Goal: Contribute content: Add original content to the website for others to see

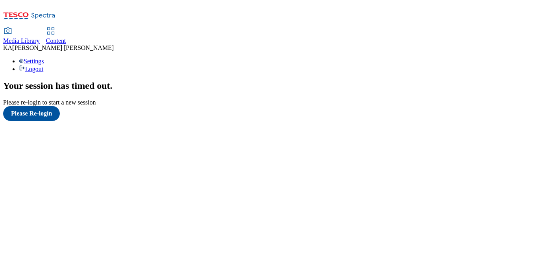
click at [66, 37] on span "Content" at bounding box center [56, 40] width 20 height 7
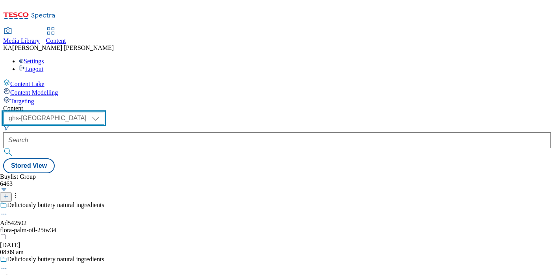
click at [104, 112] on select "ghs-roi ghs-[GEOGRAPHIC_DATA]" at bounding box center [53, 118] width 101 height 13
select select "ghs-roi"
click at [102, 112] on select "ghs-roi ghs-uk" at bounding box center [53, 118] width 101 height 13
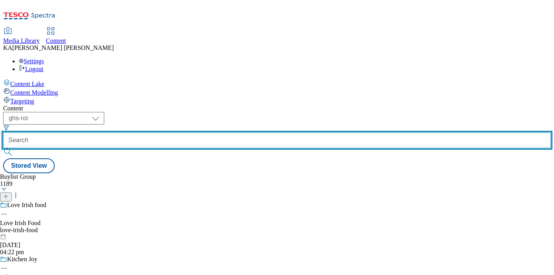
click at [184, 133] on input "text" at bounding box center [277, 141] width 548 height 16
paste input "kenvue-ogx-shampoo-25tw33"
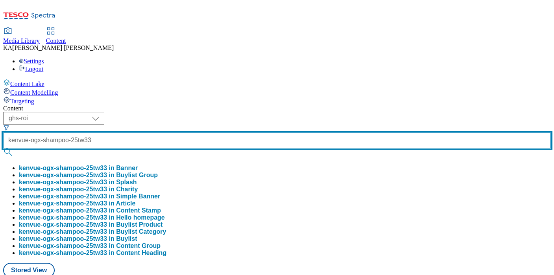
type input "kenvue-ogx-shampoo-25tw33"
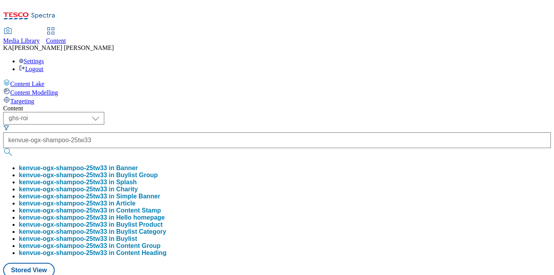
scroll to position [0, 0]
click at [158, 172] on button "kenvue-ogx-shampoo-25tw33 in Buylist Group" at bounding box center [88, 175] width 139 height 7
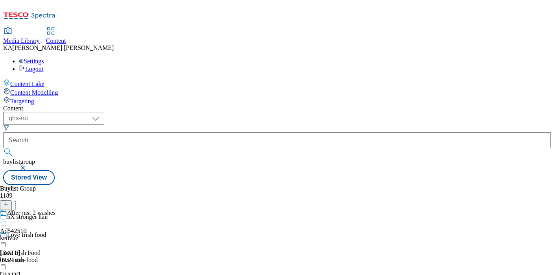
click at [5, 222] on circle at bounding box center [4, 222] width 1 height 1
click at [33, 236] on span "Edit" at bounding box center [28, 239] width 9 height 6
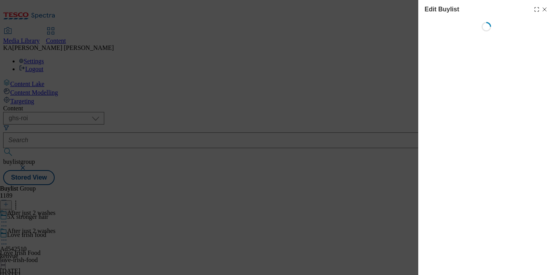
select select "tactical"
select select "supplier funded short term 1-3 weeks"
select select "dunnhumby"
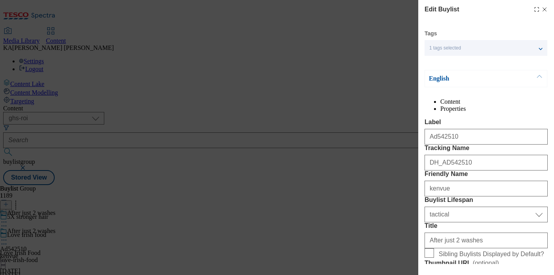
select select "Banner"
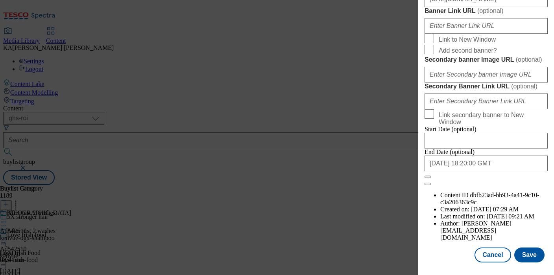
scroll to position [863, 0]
click at [527, 259] on button "Save" at bounding box center [529, 255] width 30 height 15
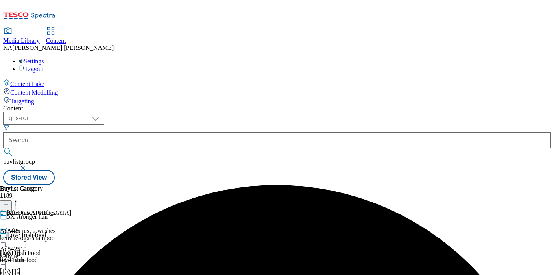
click at [8, 236] on icon at bounding box center [4, 240] width 8 height 8
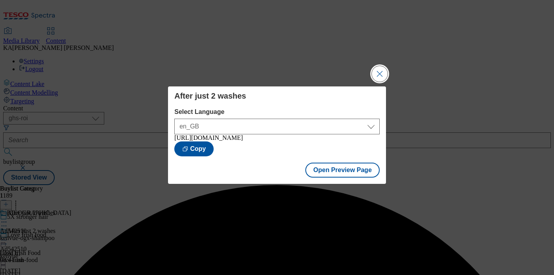
click at [377, 71] on button "Close Modal" at bounding box center [380, 74] width 16 height 16
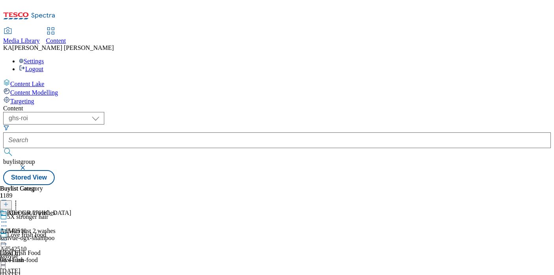
click at [8, 236] on icon at bounding box center [4, 240] width 8 height 8
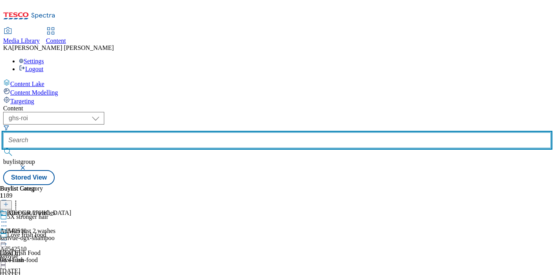
click at [194, 133] on input "text" at bounding box center [277, 141] width 548 height 16
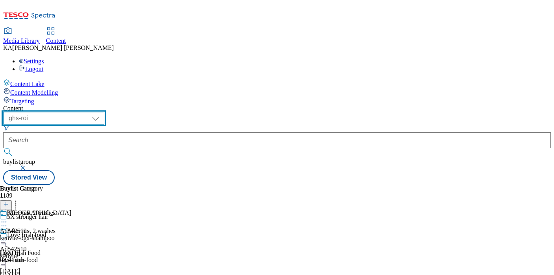
click at [104, 112] on select "ghs-roi ghs-uk" at bounding box center [53, 118] width 101 height 13
select select "ghs-uk"
click at [102, 112] on select "ghs-roi ghs-uk" at bounding box center [53, 118] width 101 height 13
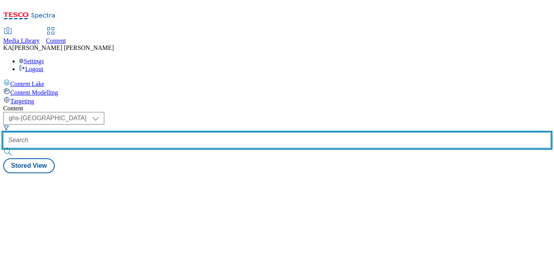
click at [174, 133] on input "text" at bounding box center [277, 141] width 548 height 16
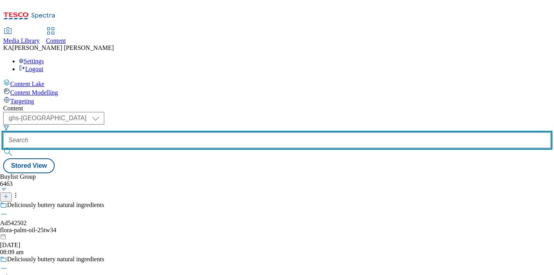
paste input "pepsico-stranger-things-25tw33"
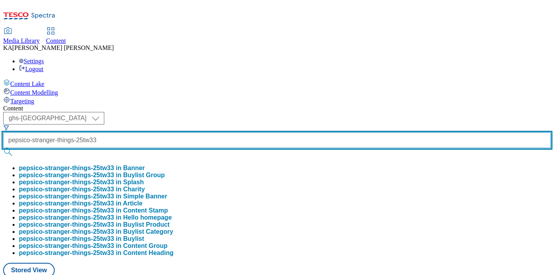
type input "pepsico-stranger-things-25tw33"
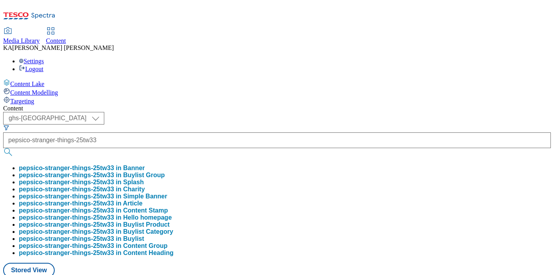
scroll to position [0, 0]
click at [165, 172] on button "pepsico-stranger-things-25tw33 in Buylist Group" at bounding box center [92, 175] width 146 height 7
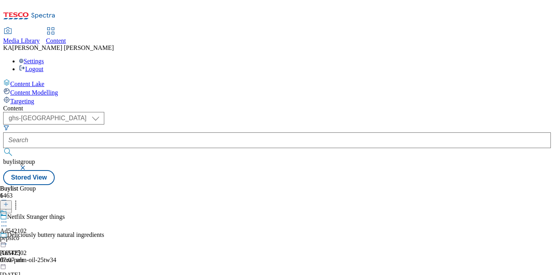
click at [8, 218] on icon at bounding box center [4, 222] width 8 height 8
click at [33, 236] on span "Edit" at bounding box center [28, 239] width 9 height 6
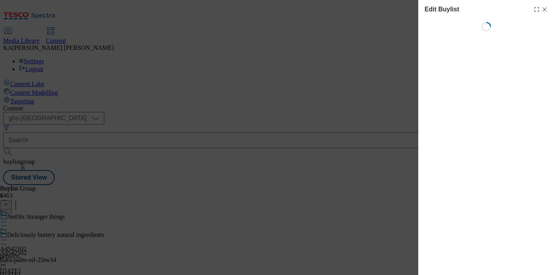
select select "tactical"
select select "supplier funded short term 1-3 weeks"
select select "dunnhumby"
select select "Banner"
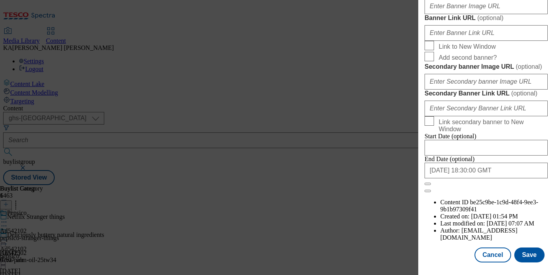
scroll to position [815, 0]
click at [443, 14] on input "Banner Image URL ( optional )" at bounding box center [485, 6] width 123 height 16
paste input "https://digitalcontent.api.tesco.com/v2/media/ghs-mktg/74612d7d-ce2f-458c-aada-…"
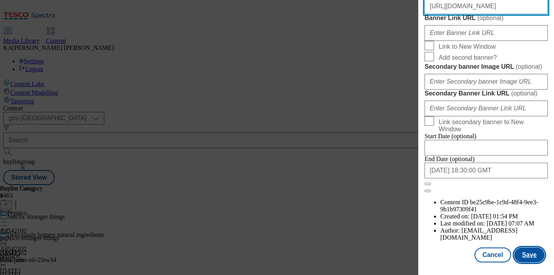
type input "https://digitalcontent.api.tesco.com/v2/media/ghs-mktg/74612d7d-ce2f-458c-aada-…"
click at [526, 251] on button "Save" at bounding box center [529, 255] width 30 height 15
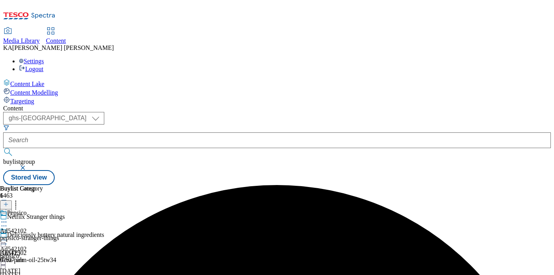
click at [8, 236] on icon at bounding box center [4, 240] width 8 height 8
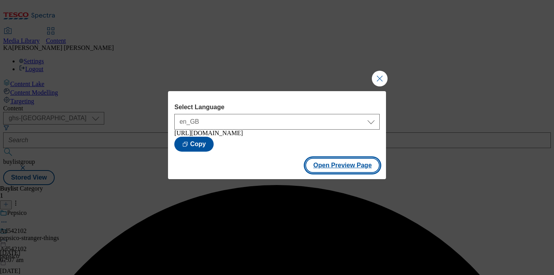
click at [321, 172] on button "Open Preview Page" at bounding box center [342, 165] width 74 height 15
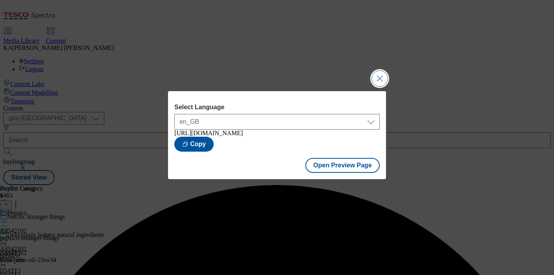
click at [375, 75] on button "Close Modal" at bounding box center [380, 79] width 16 height 16
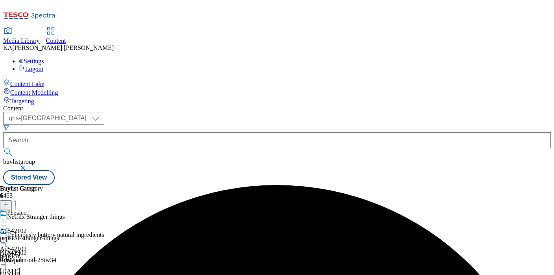
click at [8, 236] on icon at bounding box center [4, 240] width 8 height 8
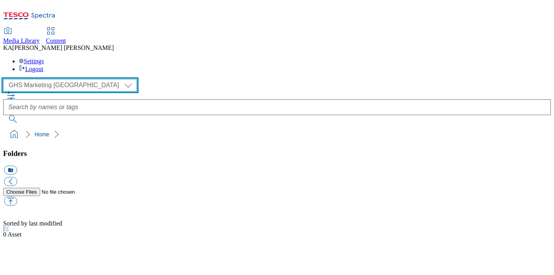
click at [57, 79] on select "GHS Marketing UK GHS Product UK" at bounding box center [70, 85] width 134 height 13
click at [6, 79] on select "GHS Marketing UK GHS Product UK" at bounding box center [70, 85] width 134 height 13
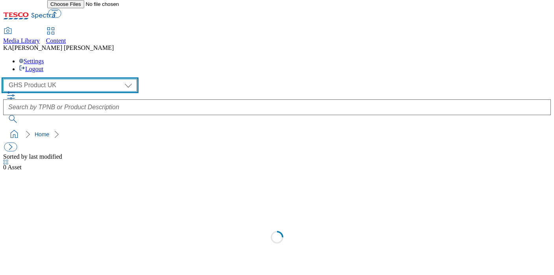
click at [40, 79] on select "GHS Marketing UK GHS Product UK" at bounding box center [70, 85] width 134 height 13
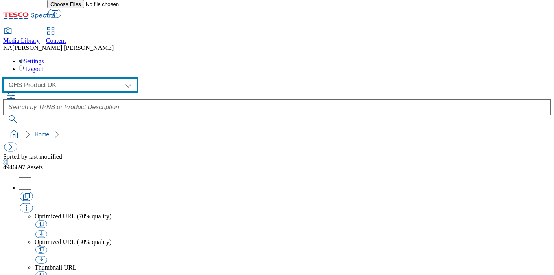
select select "flare-ghs-mktg"
click at [6, 79] on select "GHS Marketing UK GHS Product UK" at bounding box center [70, 85] width 134 height 13
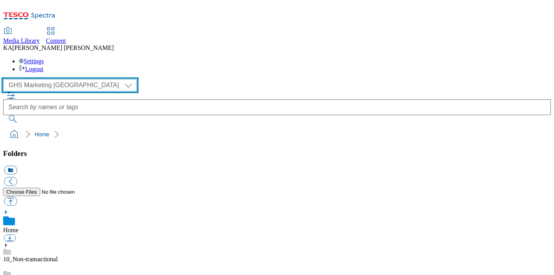
scroll to position [107, 0]
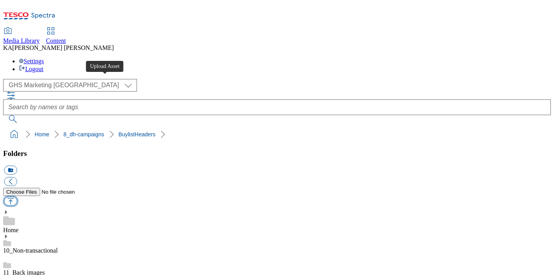
click at [17, 197] on button "button" at bounding box center [10, 201] width 13 height 9
type input "C:\fakepath\1759756279311-Ad542102_Stranger_Things_legobrand_H_1184x333_V3.jpg"
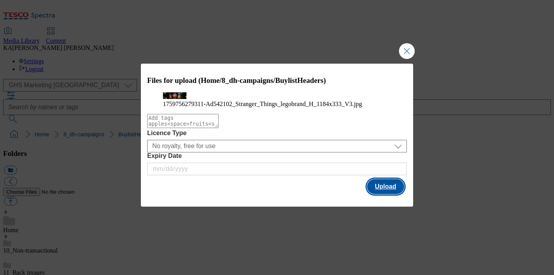
click at [386, 194] on button "Upload" at bounding box center [385, 186] width 37 height 15
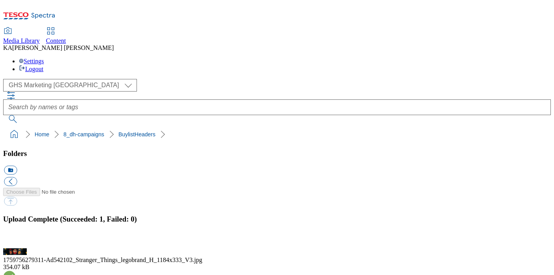
click at [16, 240] on button "button" at bounding box center [10, 243] width 12 height 7
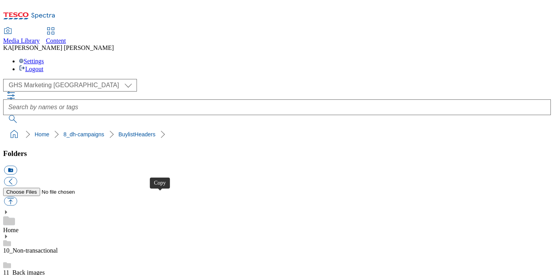
click at [17, 197] on button "button" at bounding box center [10, 201] width 13 height 9
type input "C:\fakepath\1759902472262-Ad542102_Stranger_Things_legobrand_2560X320_V4.jpg"
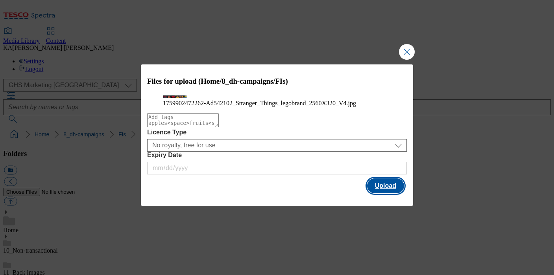
click at [386, 194] on button "Upload" at bounding box center [385, 186] width 37 height 15
